Goal: Task Accomplishment & Management: Manage account settings

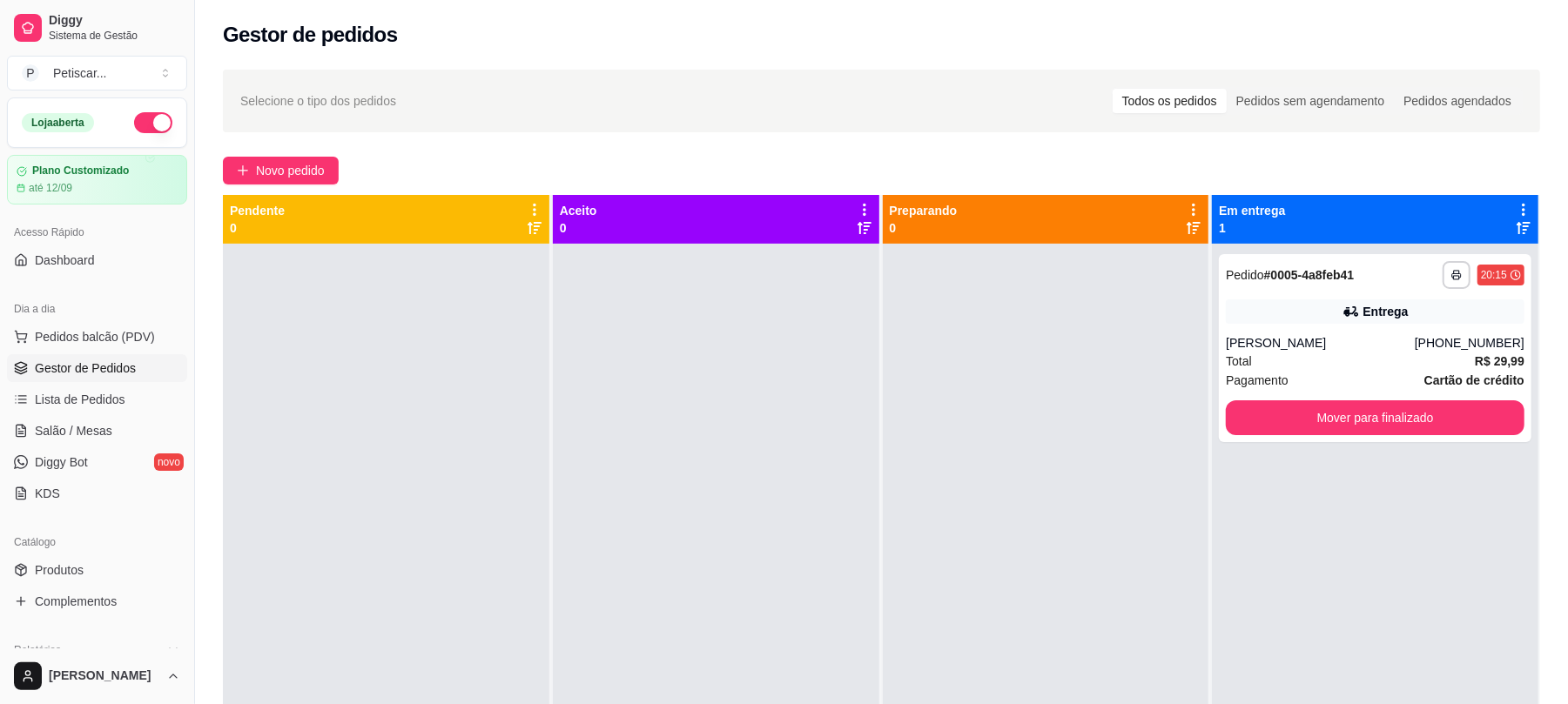
scroll to position [105, 0]
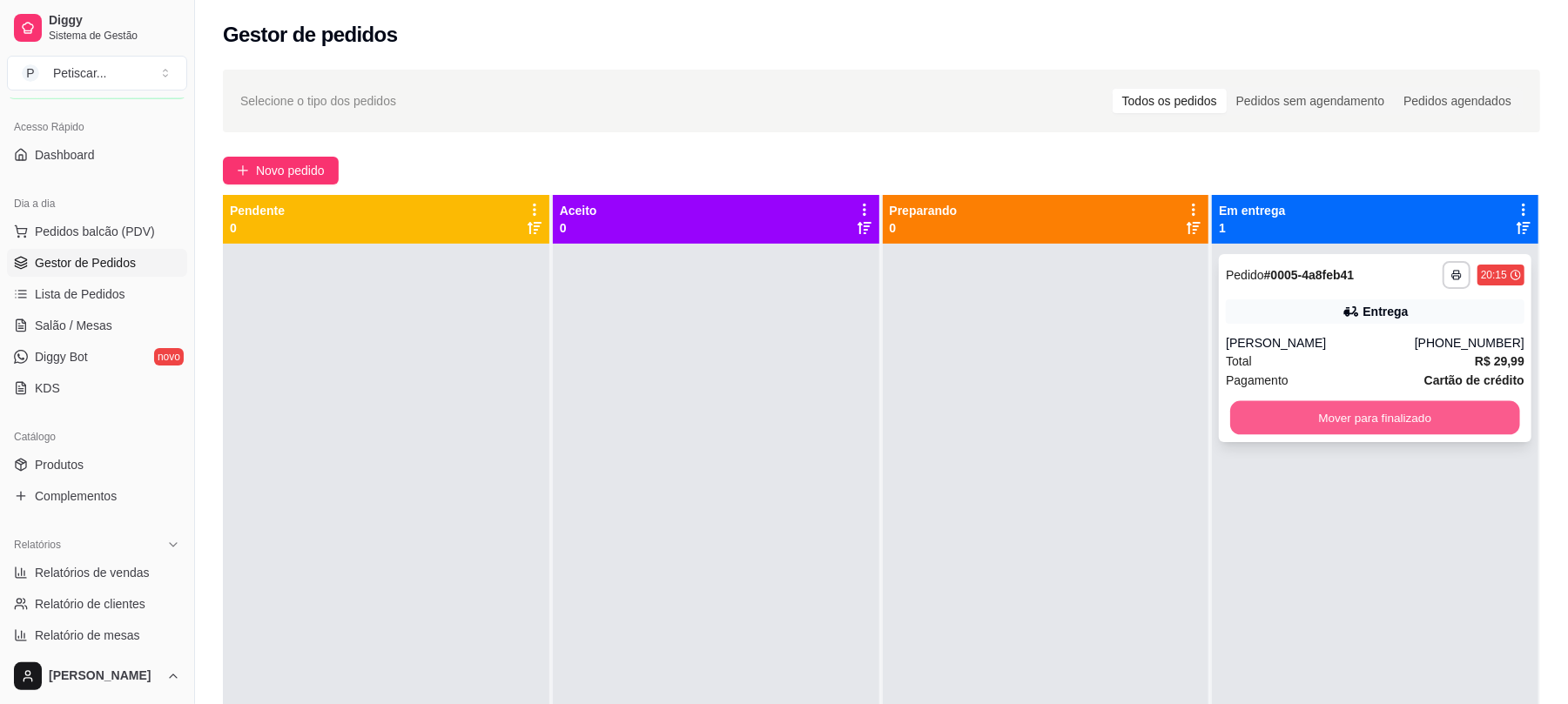
click at [1479, 428] on button "Mover para finalizado" at bounding box center [1374, 418] width 289 height 34
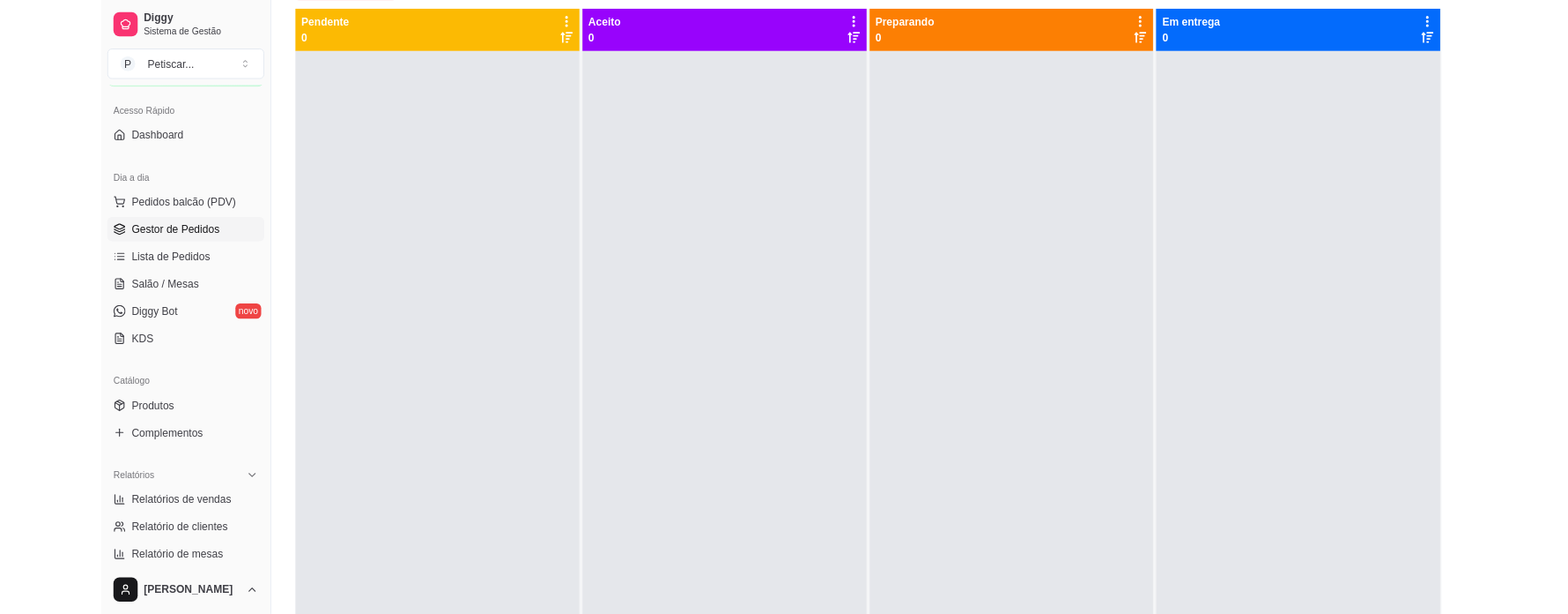
scroll to position [0, 0]
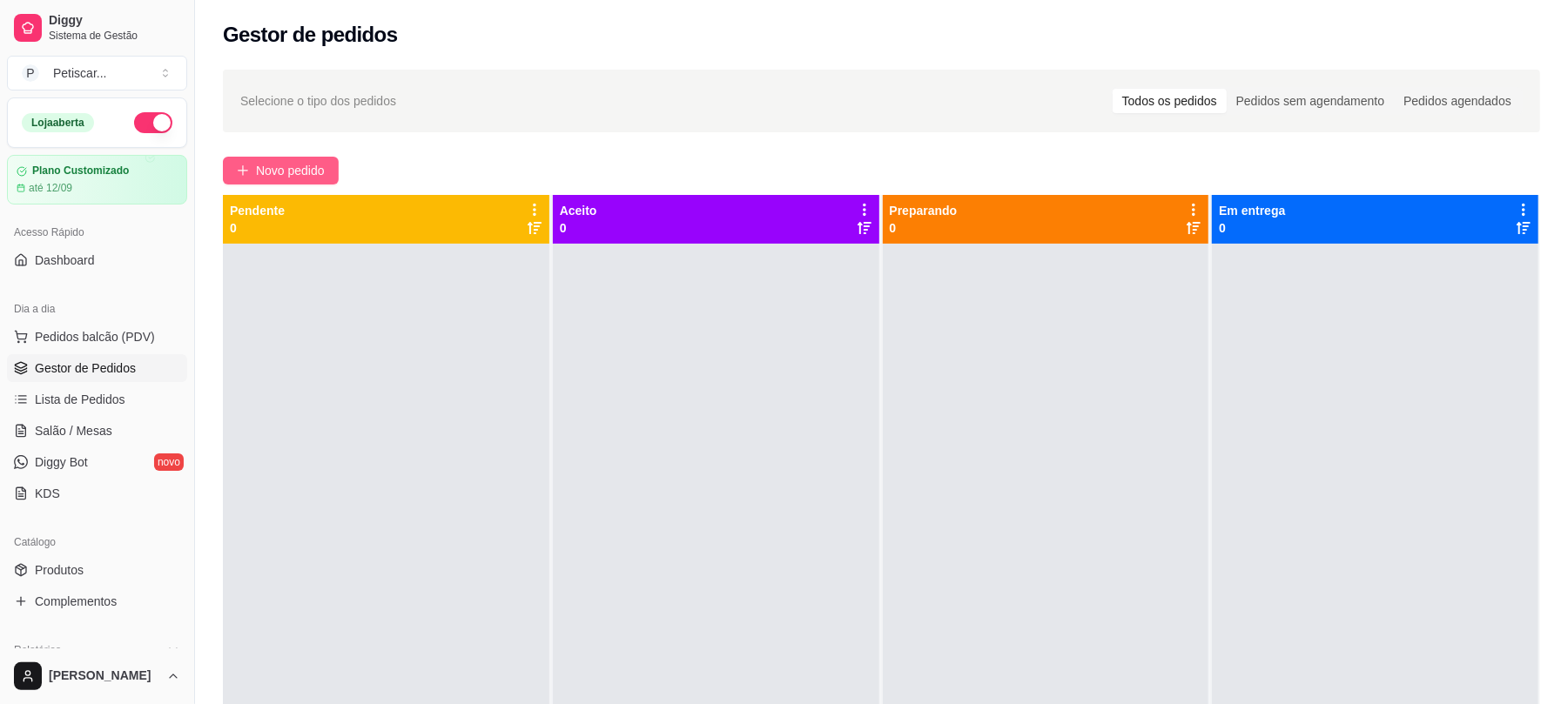
click at [263, 161] on span "Novo pedido" at bounding box center [289, 170] width 68 height 19
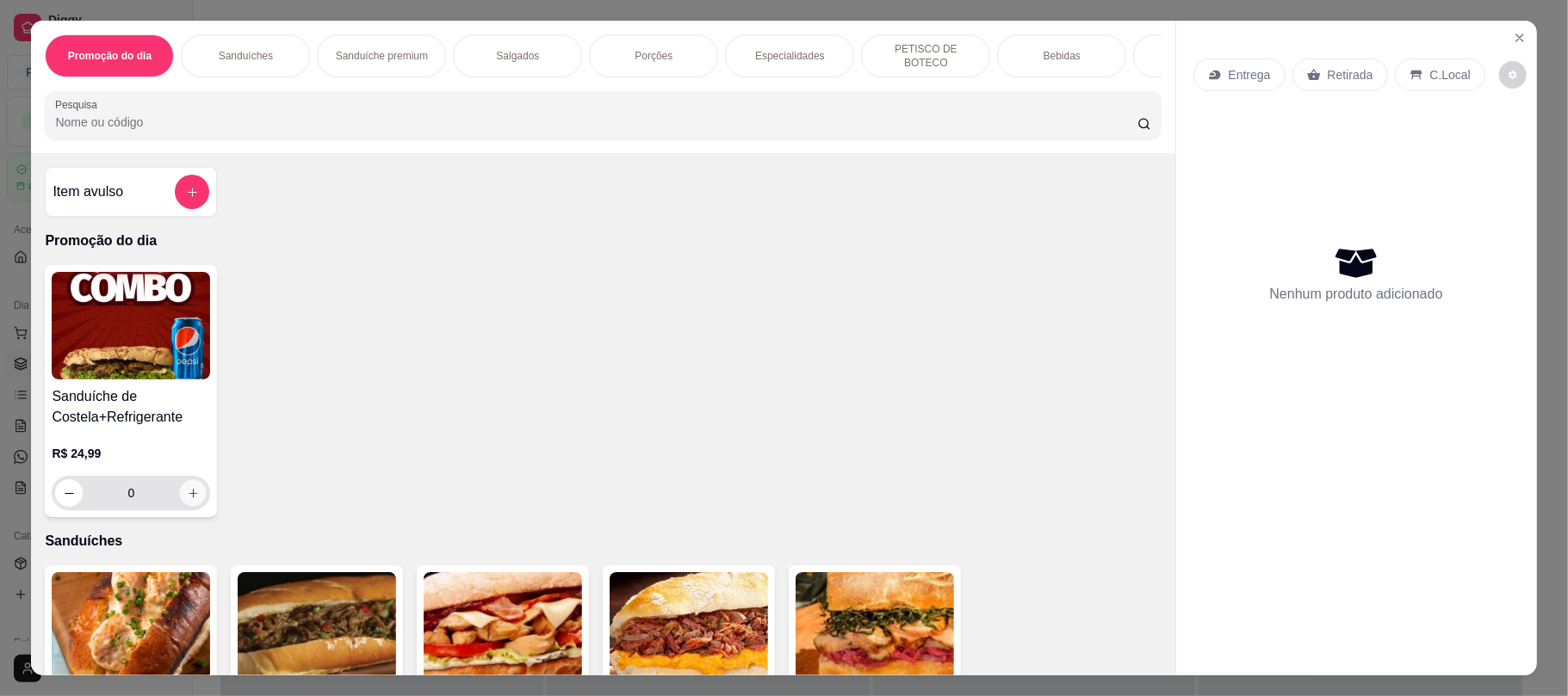
click at [180, 507] on button "increase-product-quantity" at bounding box center [193, 494] width 27 height 27
type input "1"
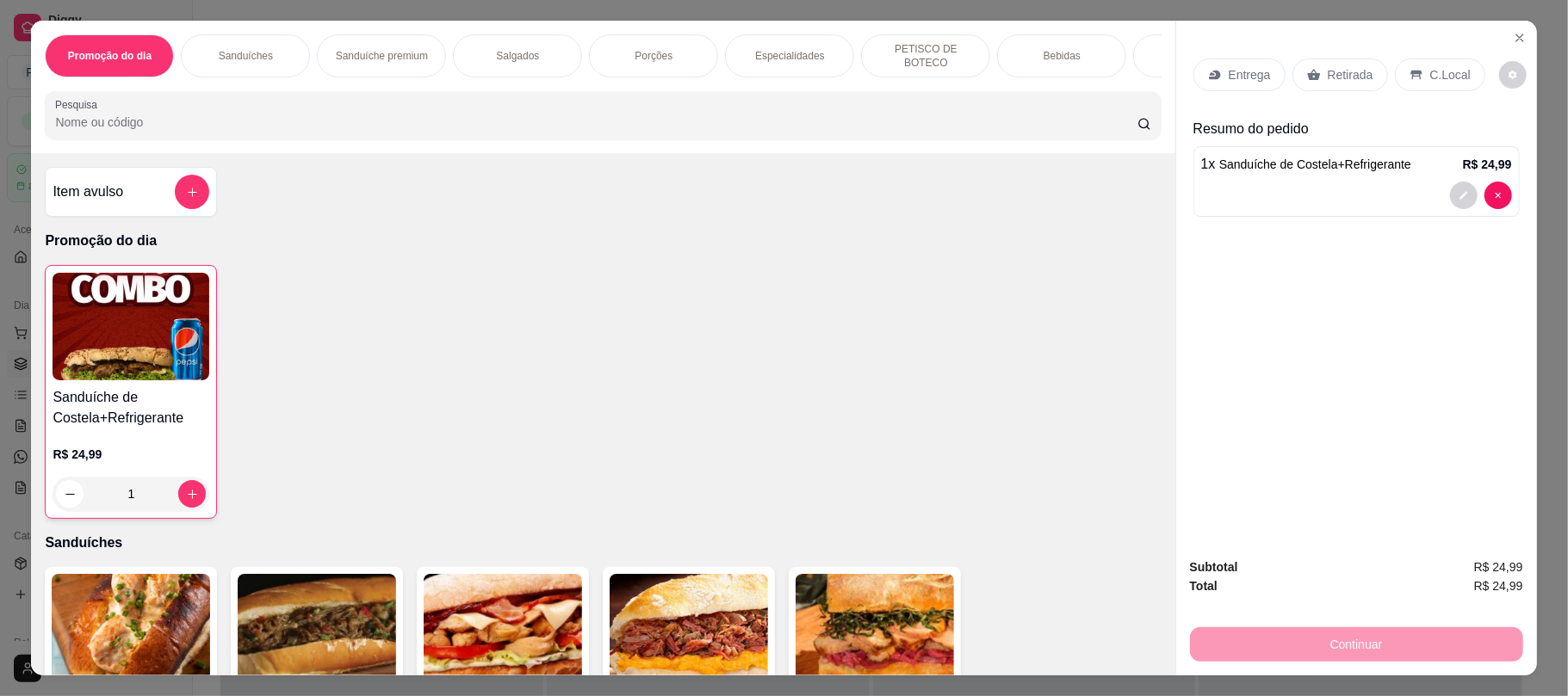
click at [640, 49] on p "Porções" at bounding box center [654, 55] width 38 height 14
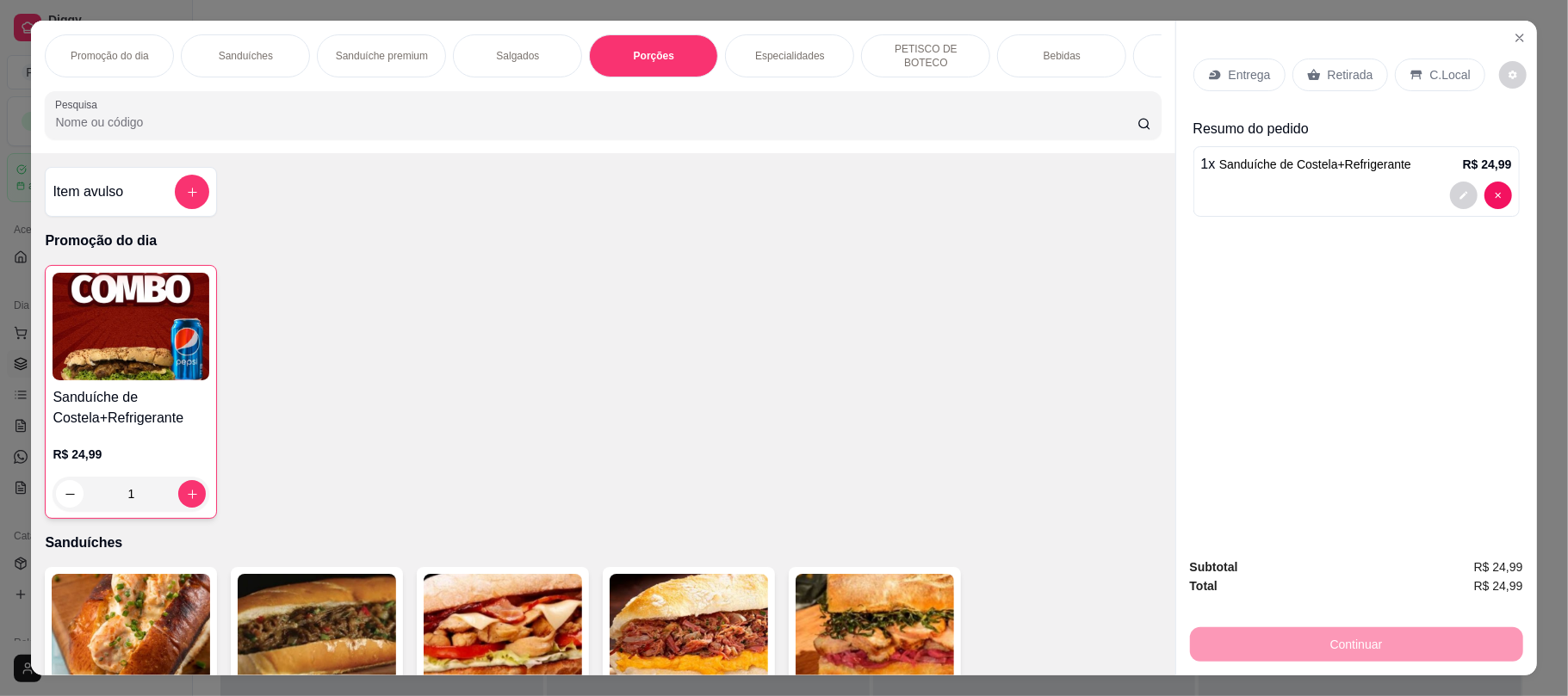
scroll to position [34, 0]
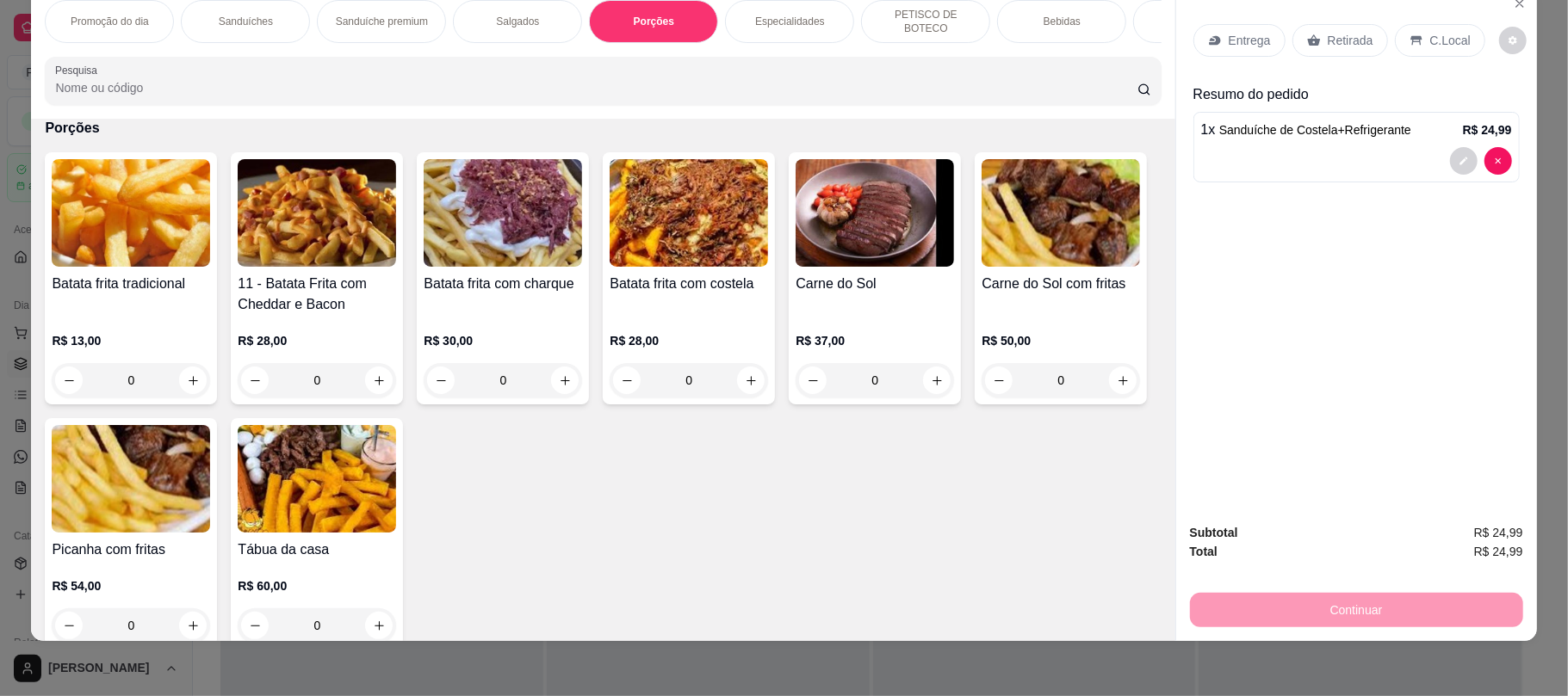
click at [528, 14] on p "Salgados" at bounding box center [517, 21] width 43 height 14
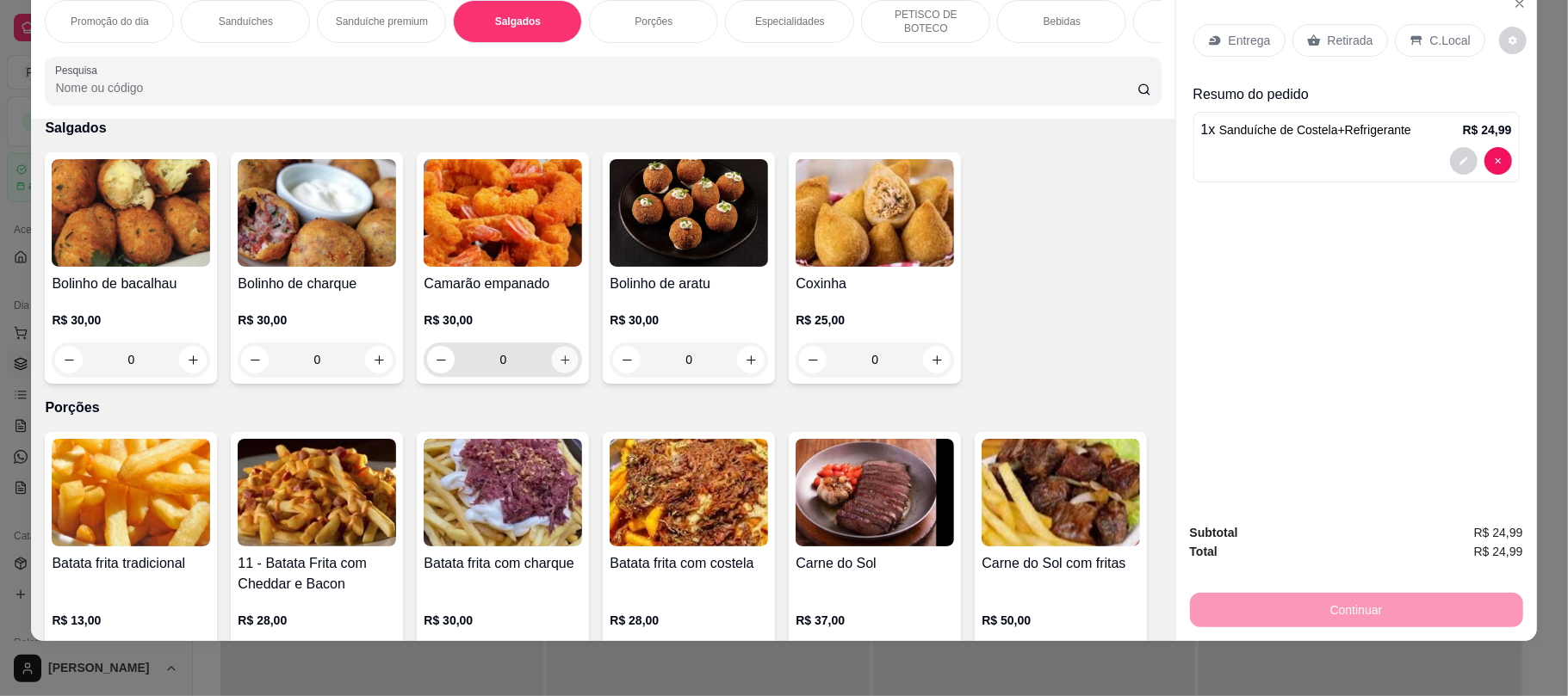
click at [552, 365] on button "increase-product-quantity" at bounding box center [565, 360] width 27 height 27
type input "1"
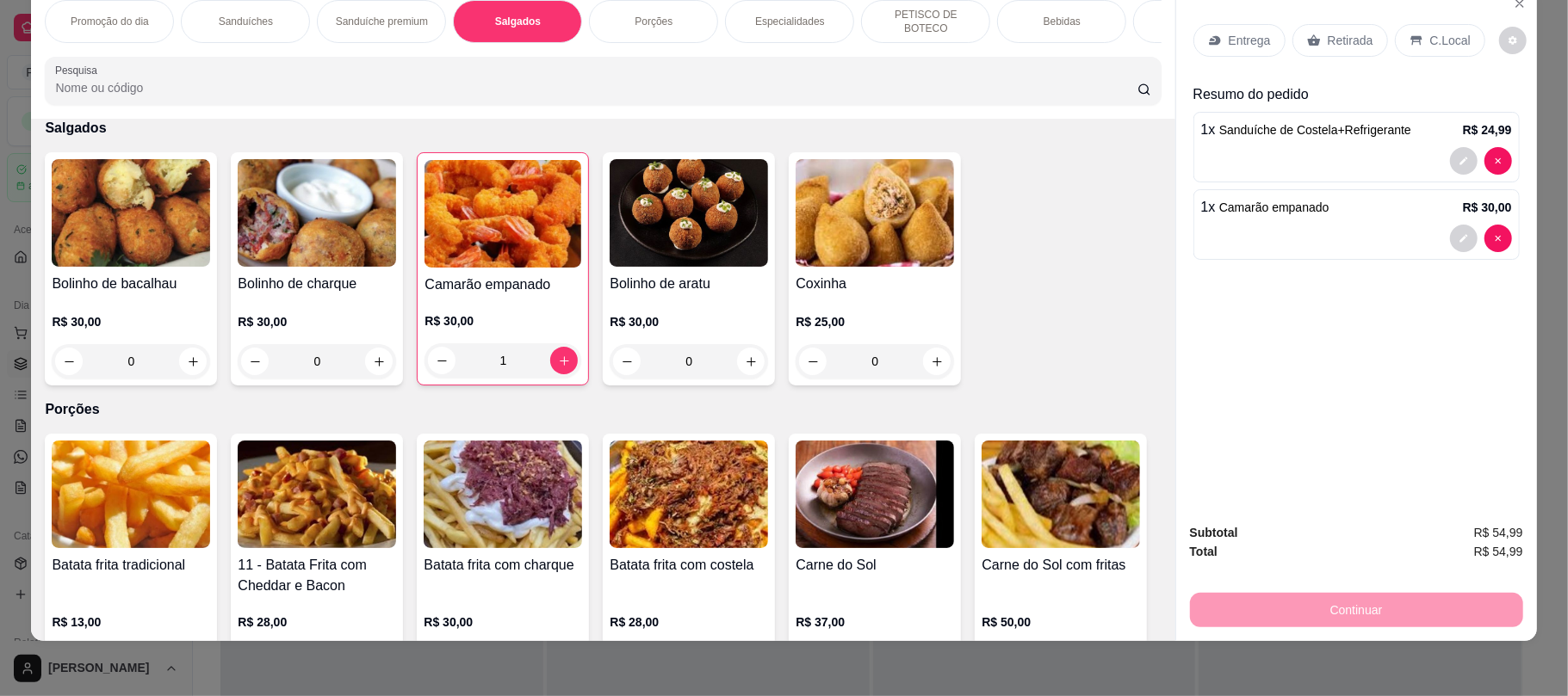
click at [1315, 28] on div "Retirada" at bounding box center [1340, 41] width 96 height 32
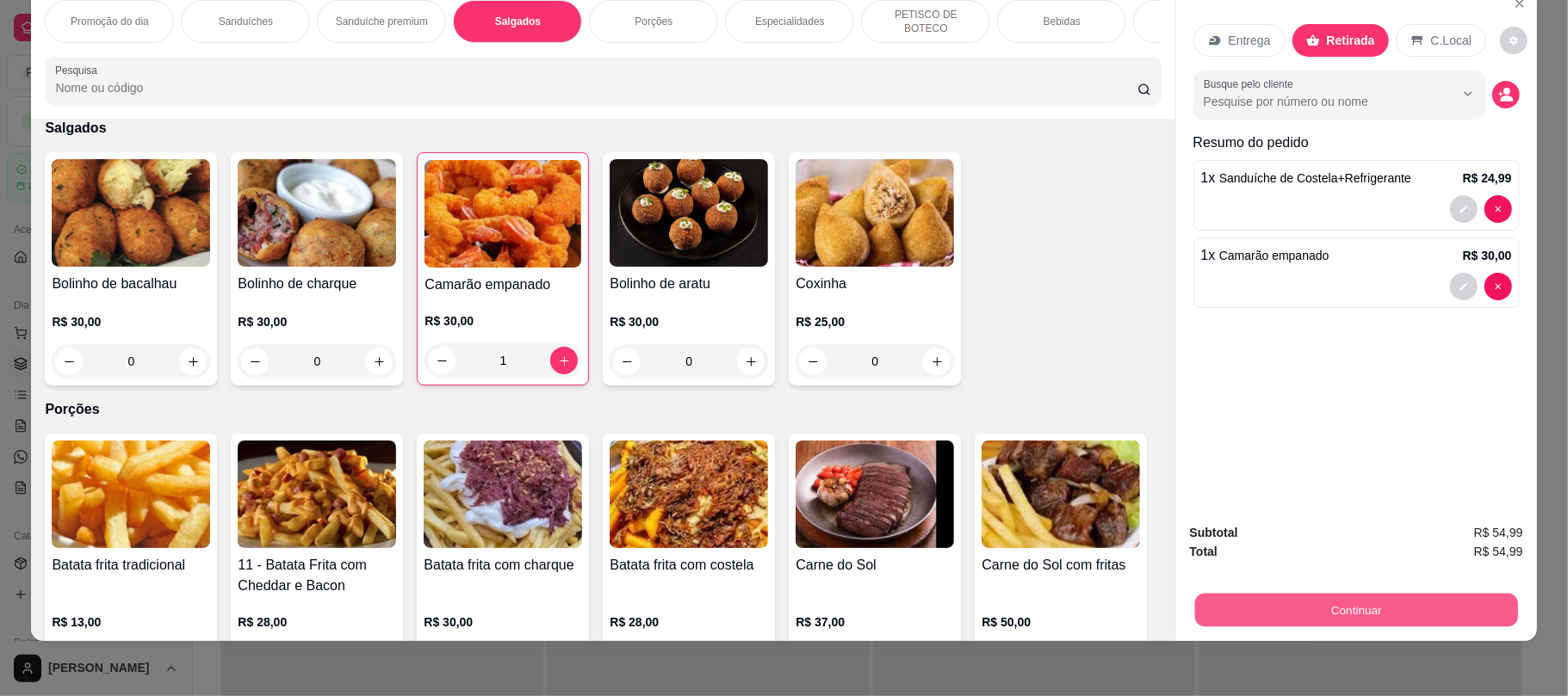
click at [1306, 621] on button "Continuar" at bounding box center [1356, 609] width 323 height 33
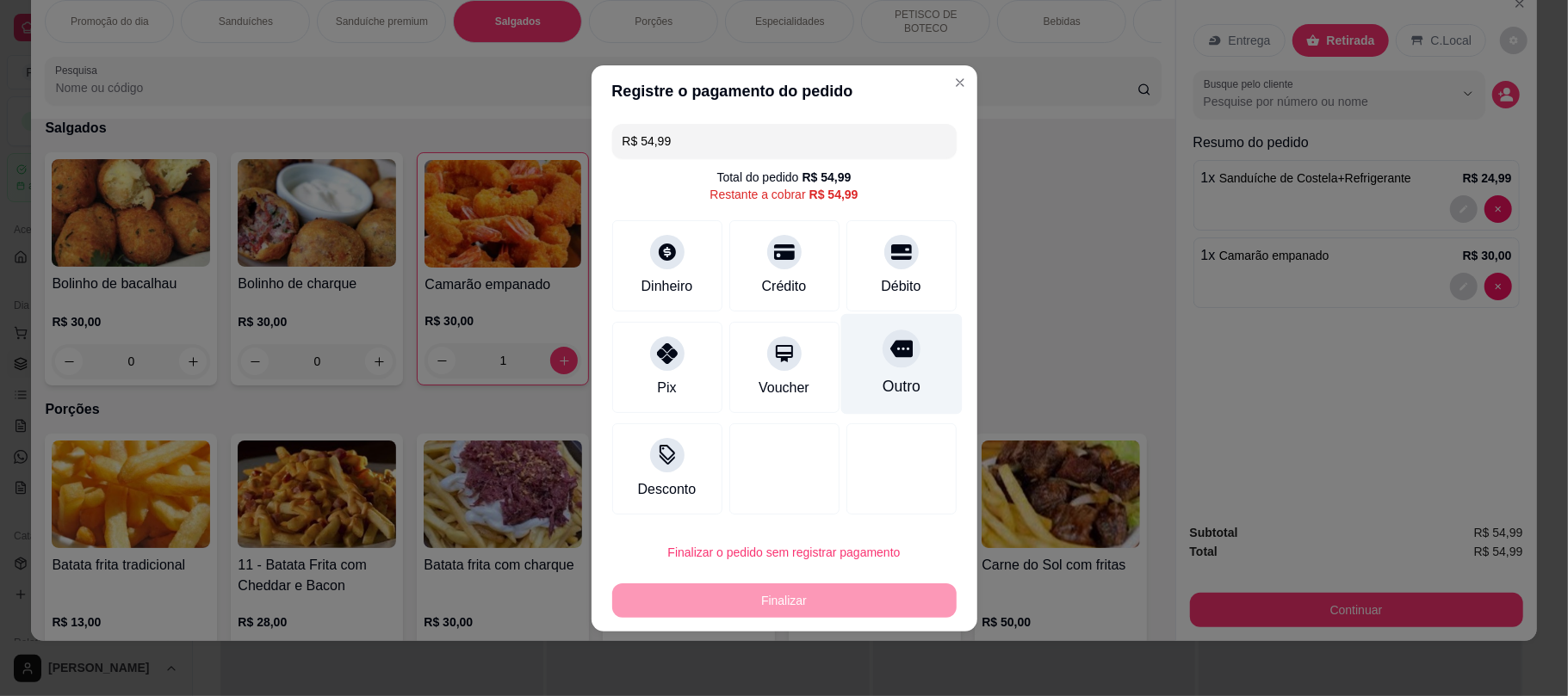
click at [882, 352] on div at bounding box center [901, 348] width 38 height 38
type input "R$ 0,00"
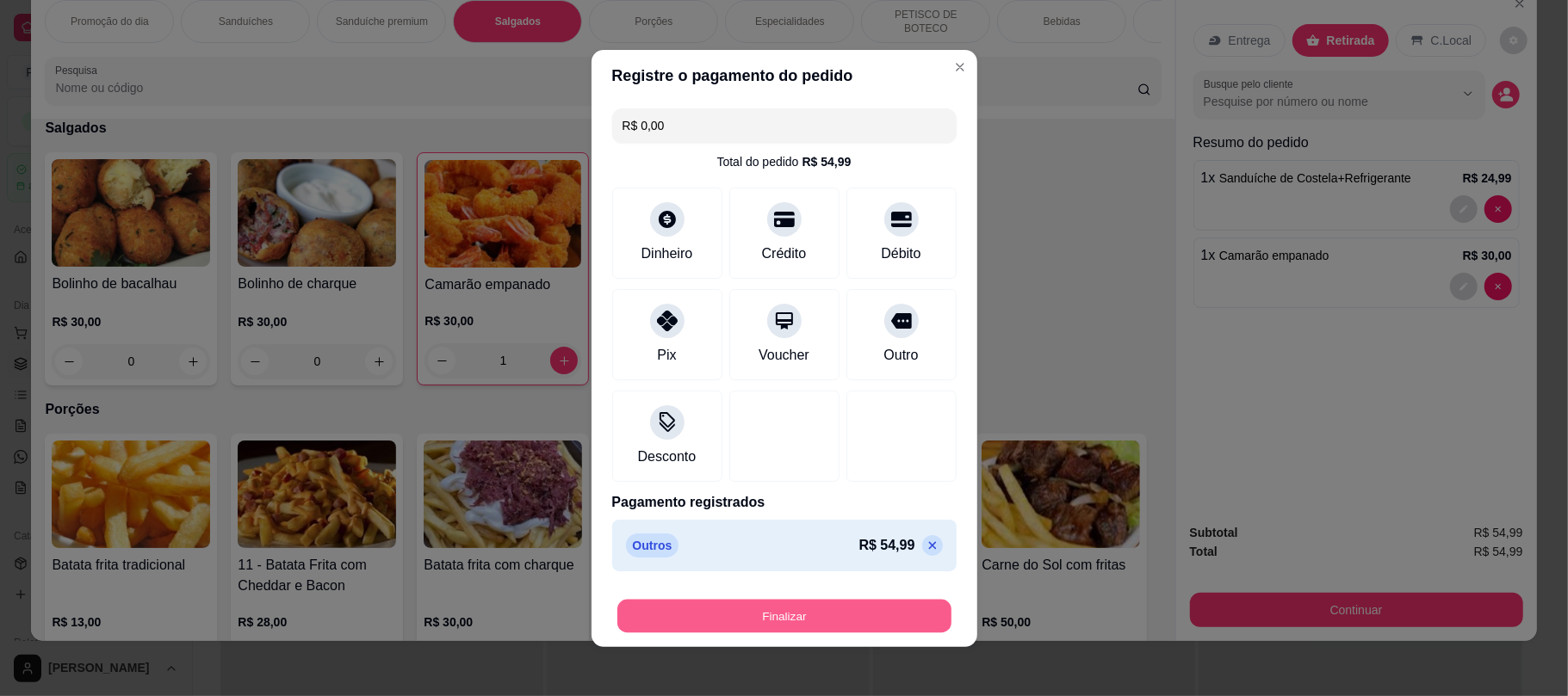
click at [807, 608] on button "Finalizar" at bounding box center [784, 616] width 334 height 33
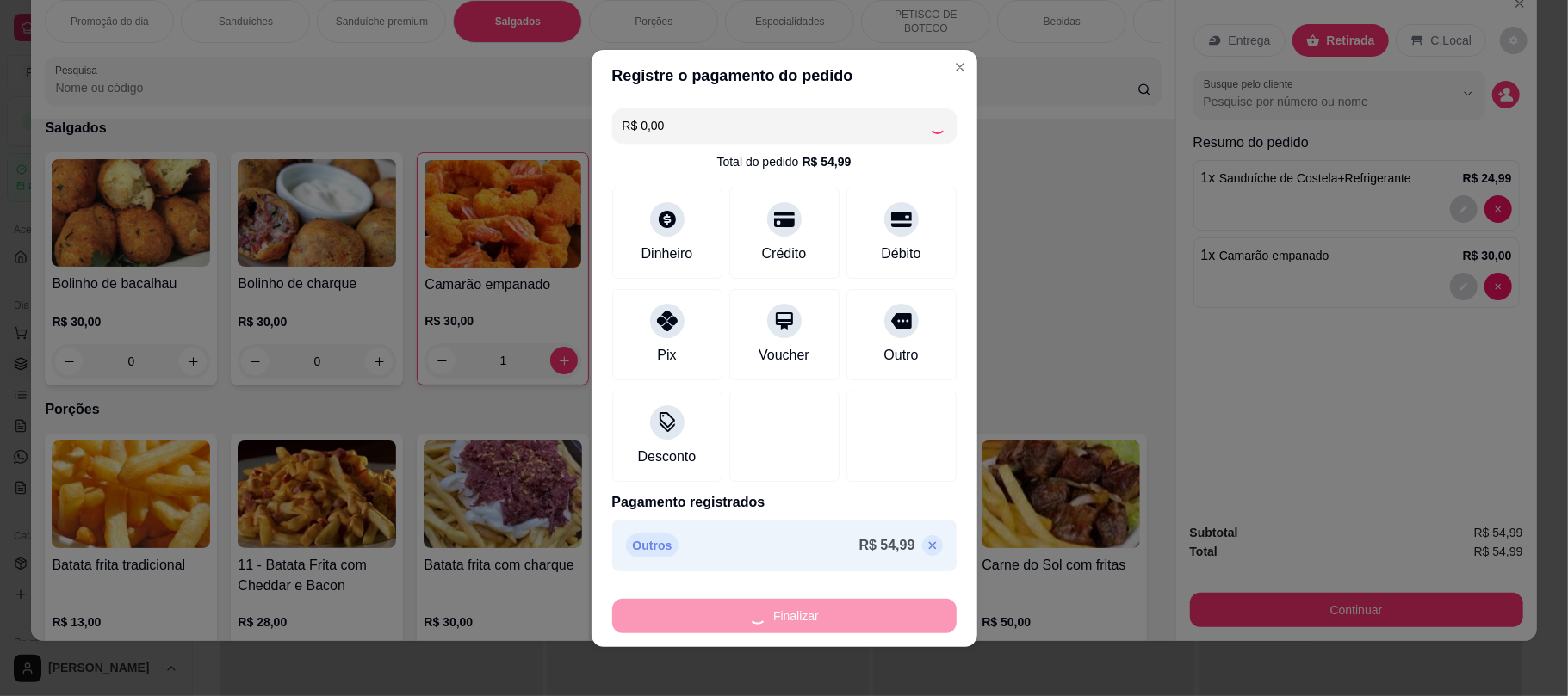
type input "0"
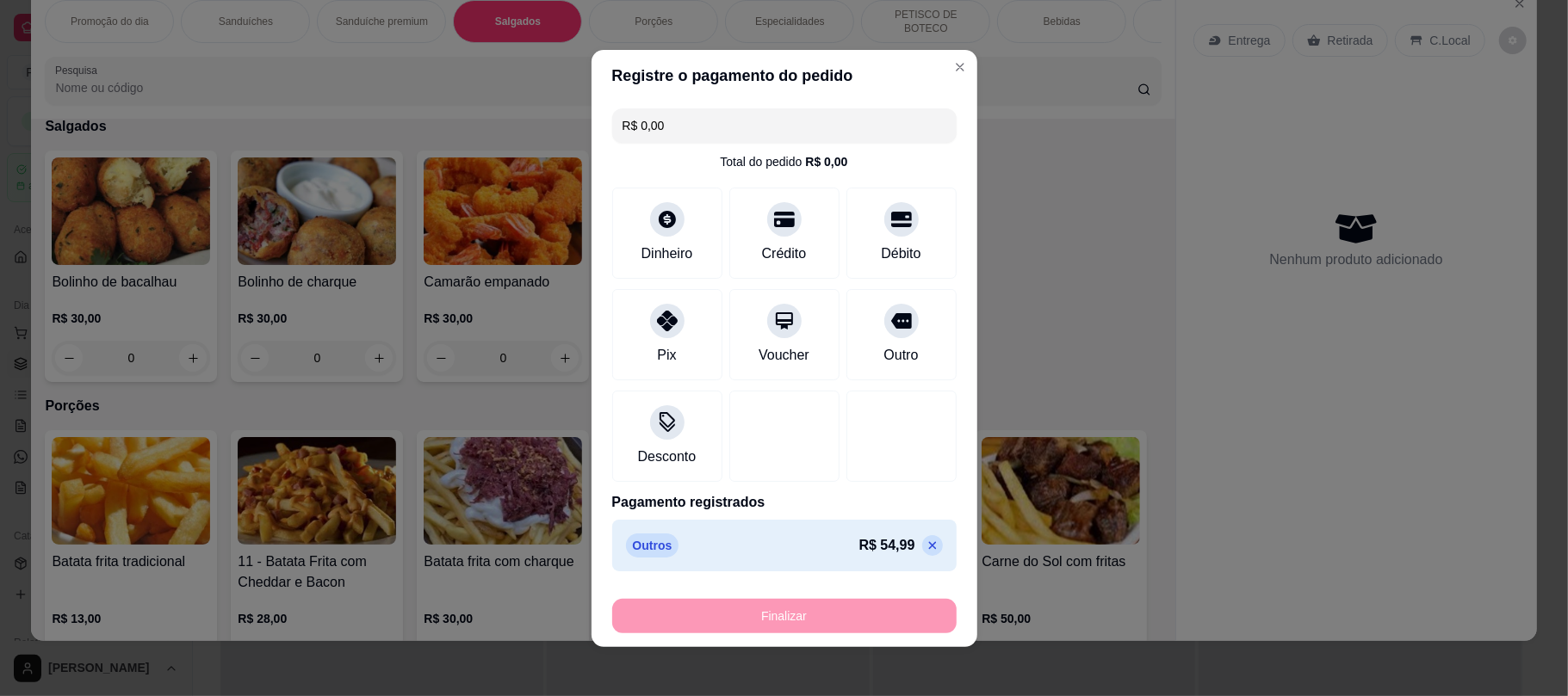
type input "-R$ 54,99"
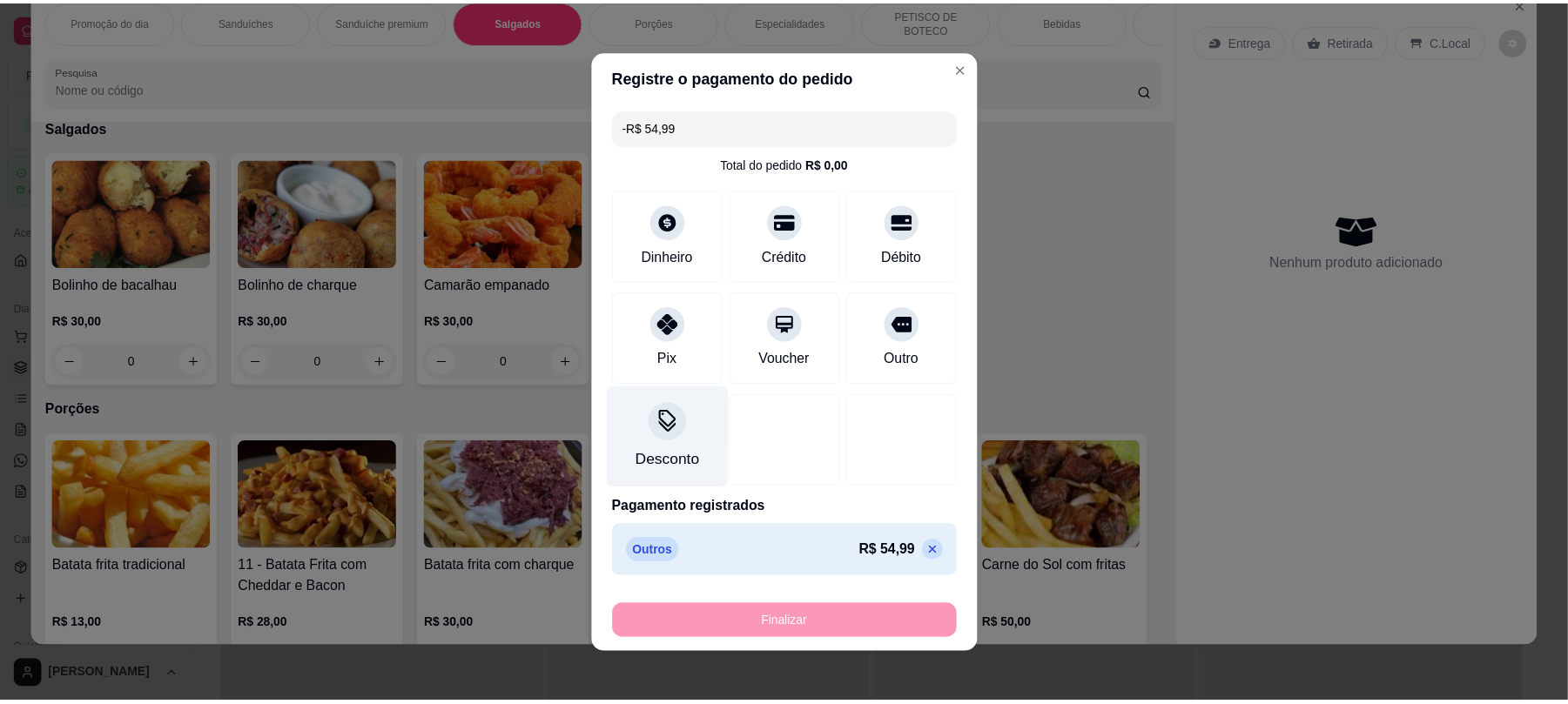
scroll to position [948, 0]
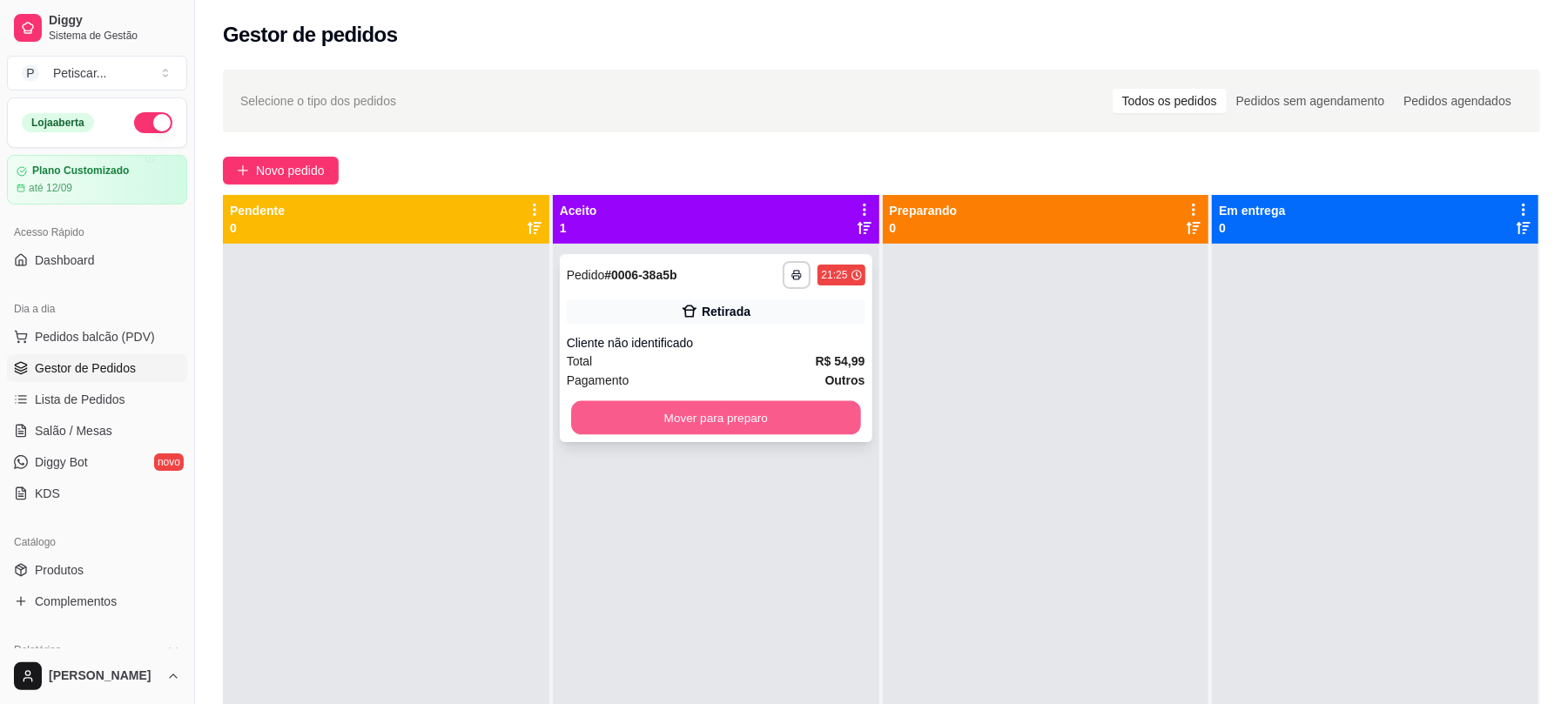
click at [695, 415] on button "Mover para preparo" at bounding box center [716, 418] width 289 height 34
